Goal: Task Accomplishment & Management: Manage account settings

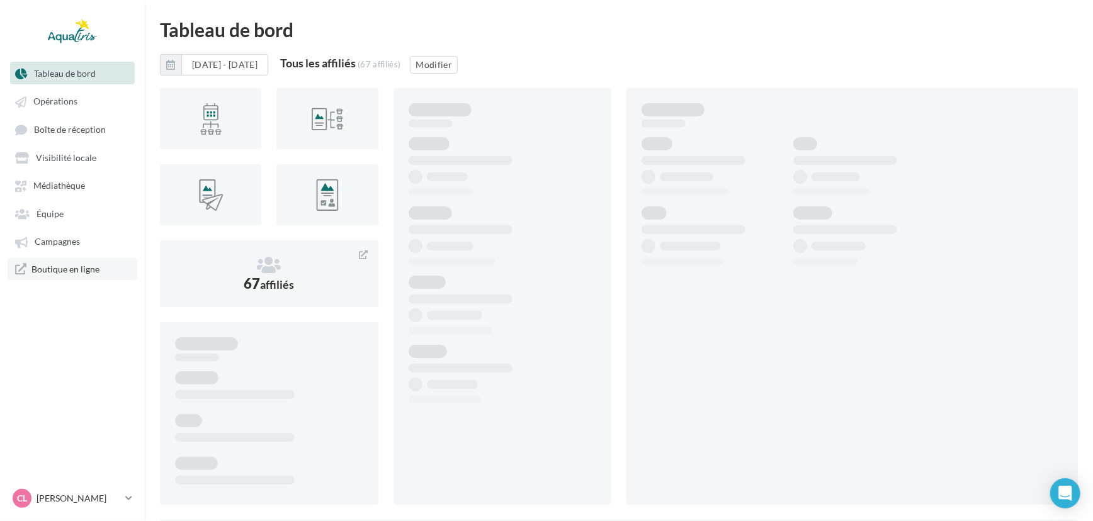
click at [56, 265] on span "Boutique en ligne" at bounding box center [65, 269] width 68 height 12
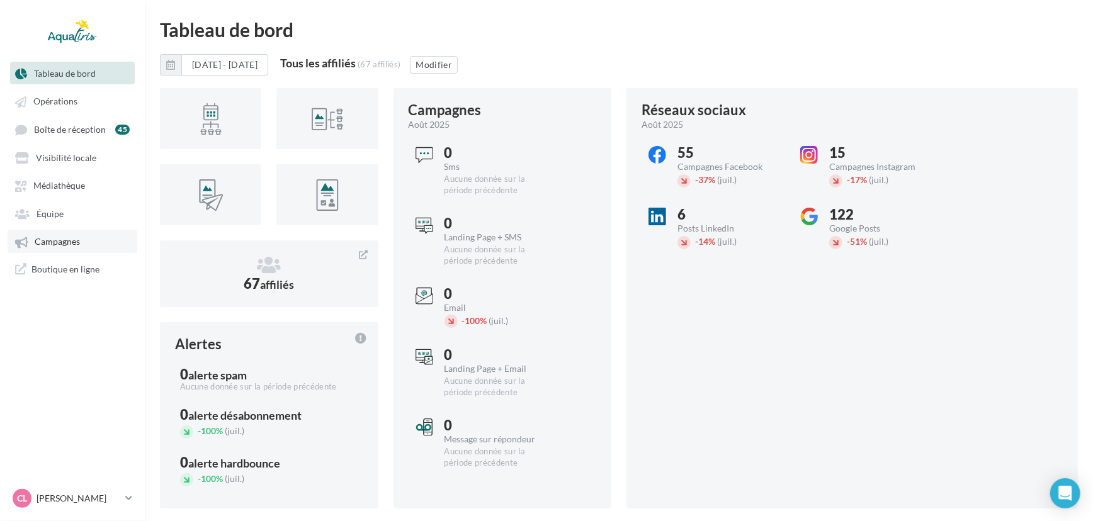
drag, startPoint x: 96, startPoint y: 244, endPoint x: 104, endPoint y: 244, distance: 8.2
click at [96, 244] on link "Campagnes" at bounding box center [73, 241] width 130 height 23
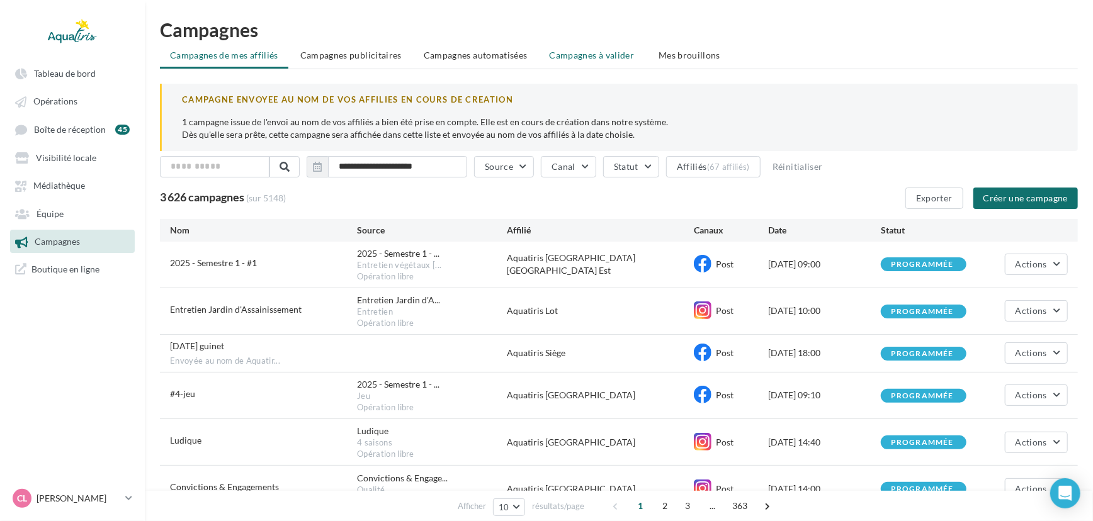
click at [605, 58] on span "Campagnes à valider" at bounding box center [592, 55] width 85 height 13
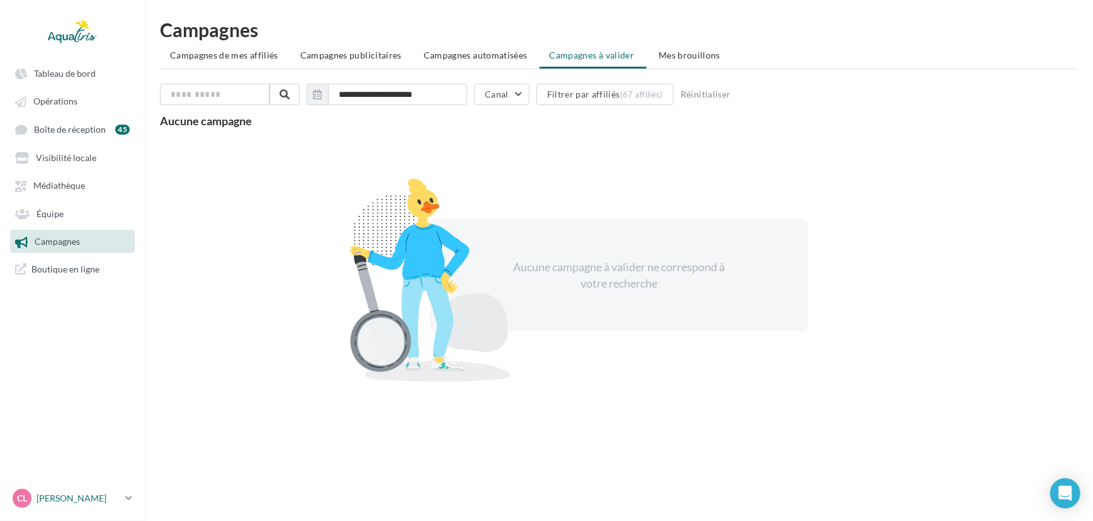
click at [86, 501] on p "[PERSON_NAME]" at bounding box center [79, 498] width 84 height 13
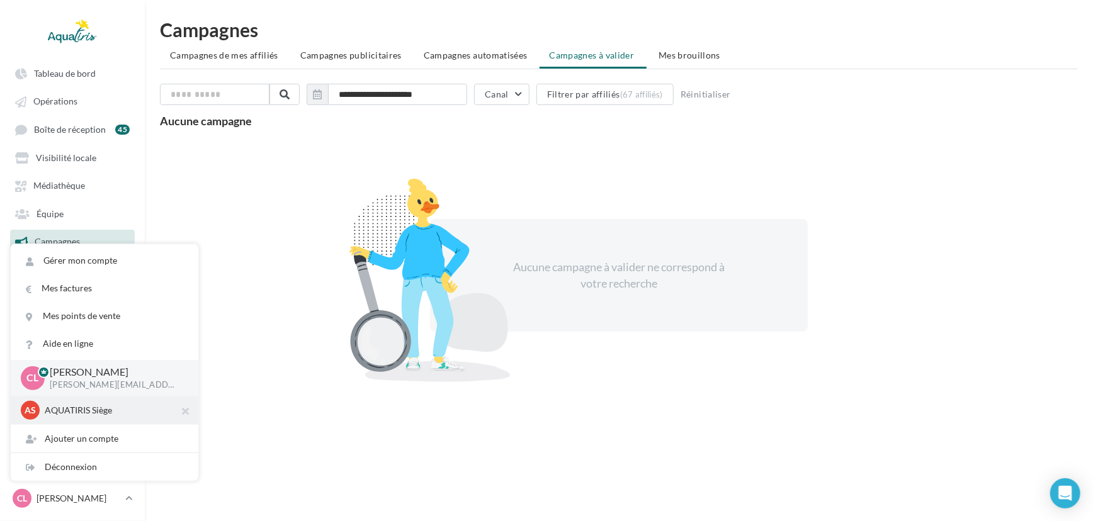
click at [88, 402] on div "AS AQUATIRIS Siège Steeve_Tessier" at bounding box center [105, 410] width 168 height 19
